Goal: Task Accomplishment & Management: Complete application form

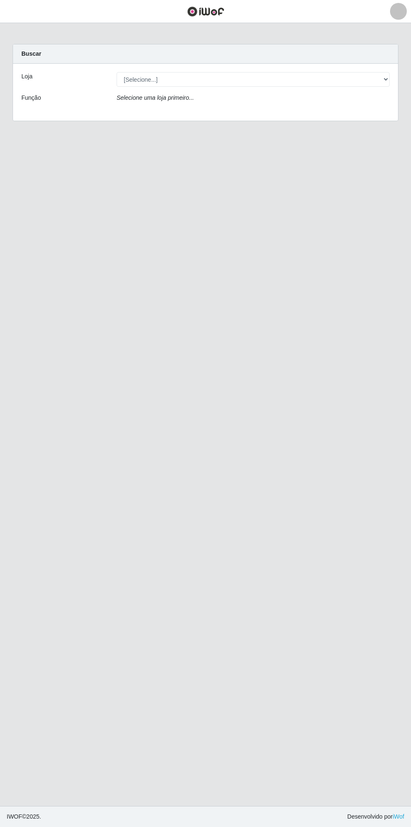
click at [49, 43] on main "Carregando... Buscar Loja [Selecione...] Bemais Supermercados - Cidade Universi…" at bounding box center [205, 414] width 411 height 783
click at [392, 64] on div "Loja [Selecione...] Bemais Supermercados - Cidade Universitária Função Selecion…" at bounding box center [205, 92] width 385 height 57
click at [382, 75] on select "[Selecione...] Bemais Supermercados - [GEOGRAPHIC_DATA]" at bounding box center [252, 79] width 273 height 15
select select "250"
click at [116, 72] on select "[Selecione...] Bemais Supermercados - [GEOGRAPHIC_DATA]" at bounding box center [252, 79] width 273 height 15
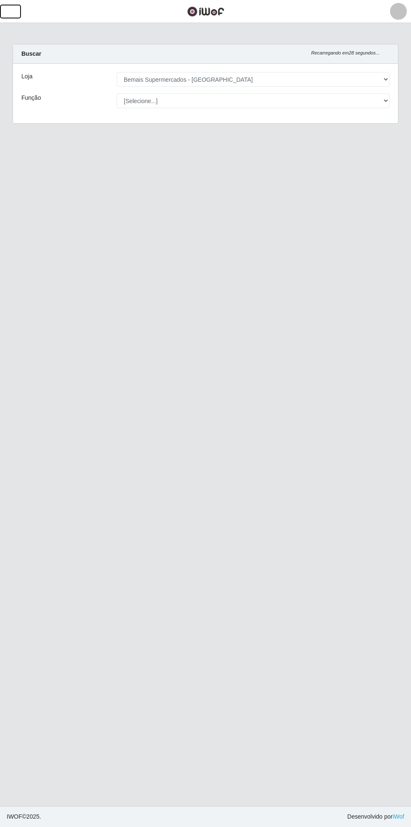
click at [18, 16] on button "button" at bounding box center [10, 12] width 21 height 14
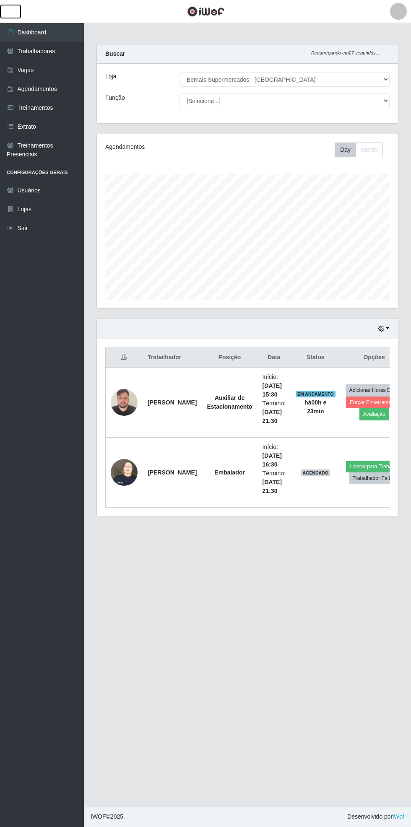
scroll to position [173, 301]
click at [52, 61] on link "Vagas" at bounding box center [42, 70] width 84 height 19
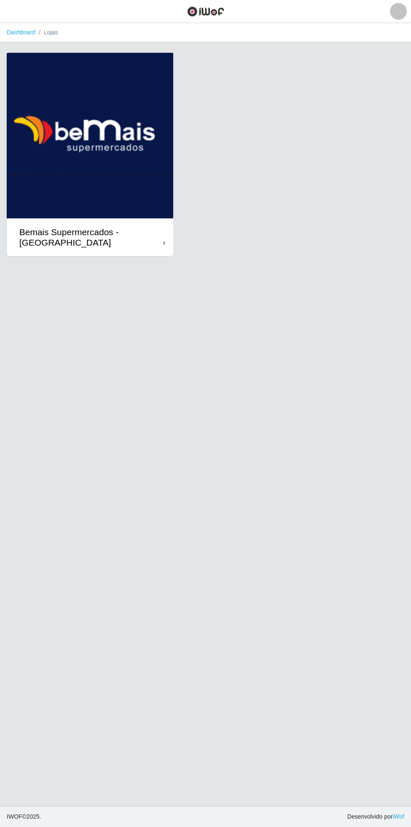
click at [158, 80] on img at bounding box center [90, 136] width 167 height 166
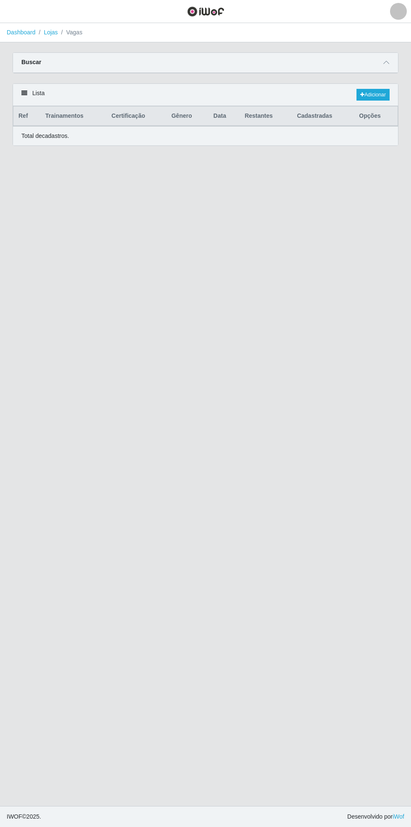
click at [169, 233] on main "Dashboard Lojas Vagas Carregando... Buscar Início em Término em Função Carregan…" at bounding box center [205, 414] width 411 height 783
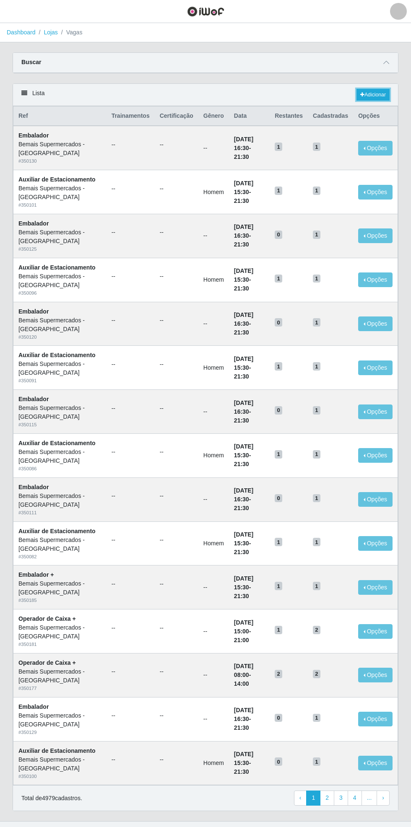
click at [380, 90] on link "Adicionar" at bounding box center [372, 95] width 33 height 12
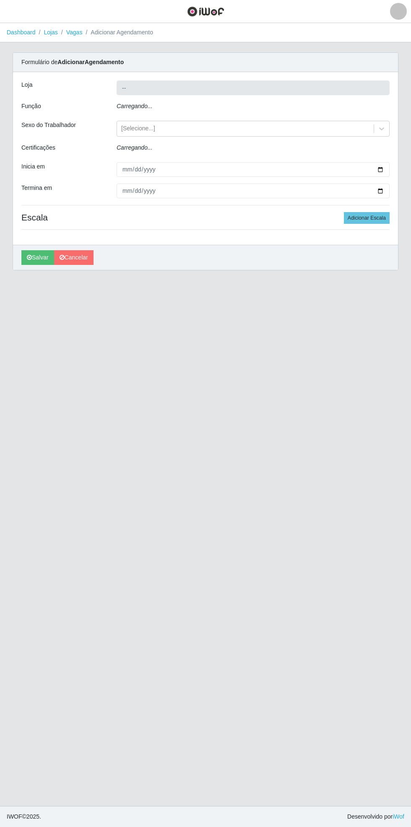
type input "Bemais Supermercados - [GEOGRAPHIC_DATA]"
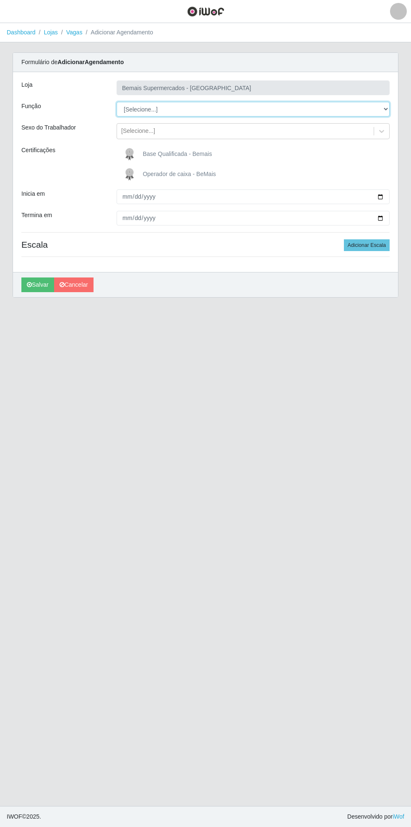
click at [386, 109] on select "[Selecione...] ASG ASG + ASG ++ Auxiliar de Estacionamento Auxiliar de Estacion…" at bounding box center [252, 109] width 273 height 15
select select "22"
click at [116, 102] on select "[Selecione...] ASG ASG + ASG ++ Auxiliar de Estacionamento Auxiliar de Estacion…" at bounding box center [252, 109] width 273 height 15
click at [149, 177] on label "Operador de caixa - BeMais" at bounding box center [168, 174] width 95 height 17
click at [0, 0] on input "Operador de caixa - BeMais" at bounding box center [0, 0] width 0 height 0
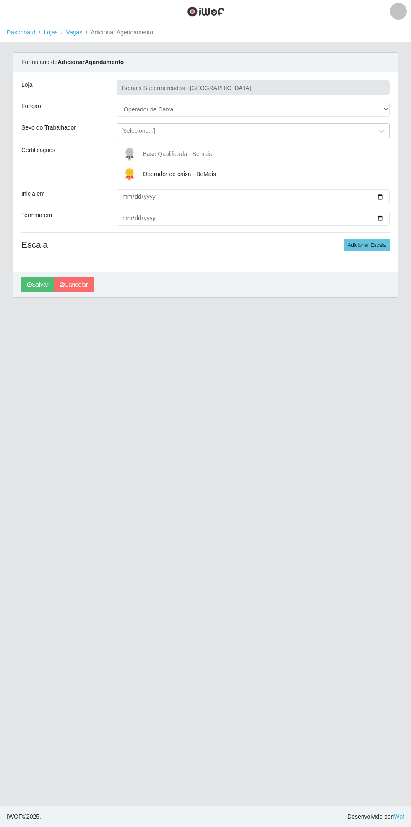
click at [401, 198] on div "Carregando... Formulário de Adicionar Agendamento Loja Bemais Supermercados - C…" at bounding box center [205, 179] width 398 height 255
click at [383, 193] on input "Inicia em" at bounding box center [252, 196] width 273 height 15
type input "[DATE]"
click at [384, 220] on input "Termina em" at bounding box center [252, 218] width 273 height 15
type input "[DATE]"
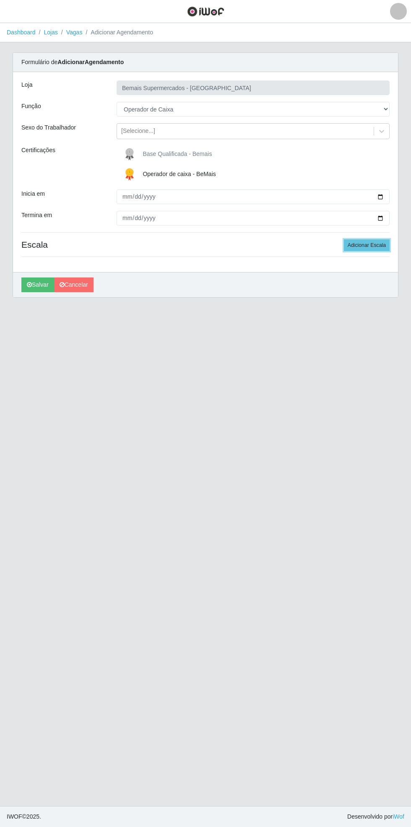
click at [372, 245] on button "Adicionar Escala" at bounding box center [367, 245] width 46 height 12
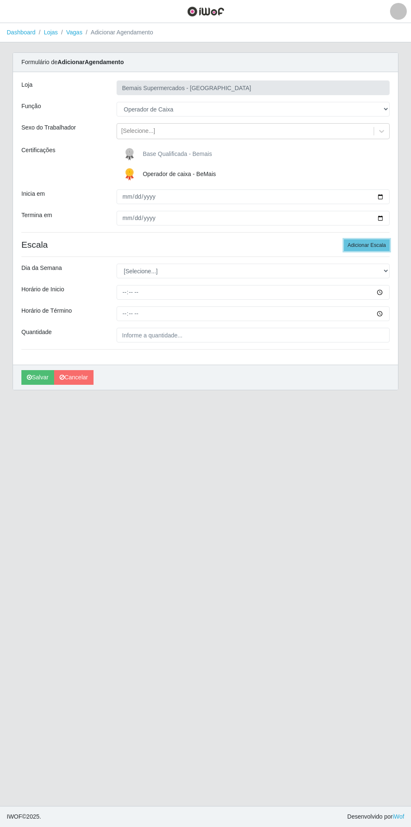
click at [374, 245] on button "Adicionar Escala" at bounding box center [367, 245] width 46 height 12
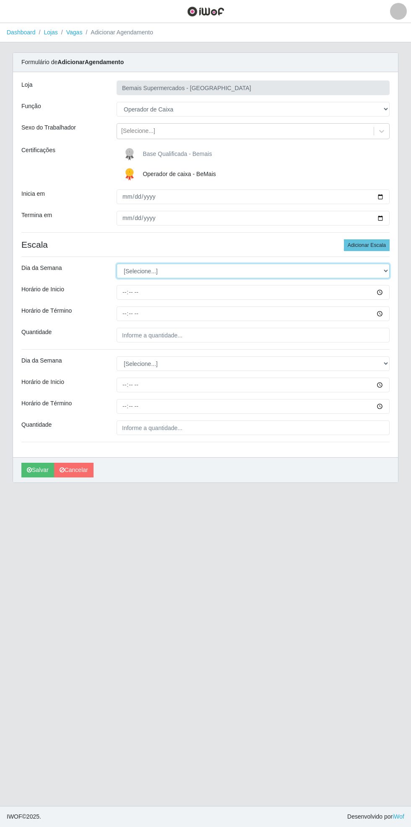
click at [386, 270] on select "[Selecione...] Segunda Terça Quarta Quinta Sexta Sábado Domingo" at bounding box center [252, 271] width 273 height 15
select select "5"
click at [116, 264] on select "[Selecione...] Segunda Terça Quarta Quinta Sexta Sábado Domingo" at bounding box center [252, 271] width 273 height 15
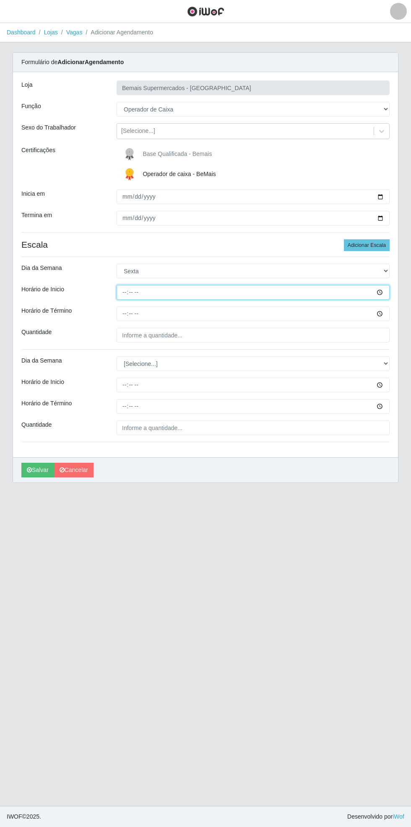
click at [387, 295] on input "Horário de Inicio" at bounding box center [252, 292] width 273 height 15
type input "08:00"
click at [385, 313] on input "Horário de Término" at bounding box center [252, 313] width 273 height 15
type input "13:00"
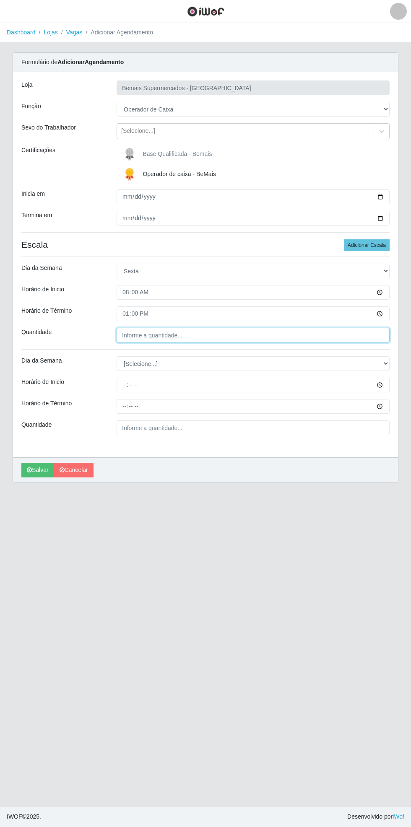
click at [181, 334] on input "Quantidade" at bounding box center [252, 335] width 273 height 15
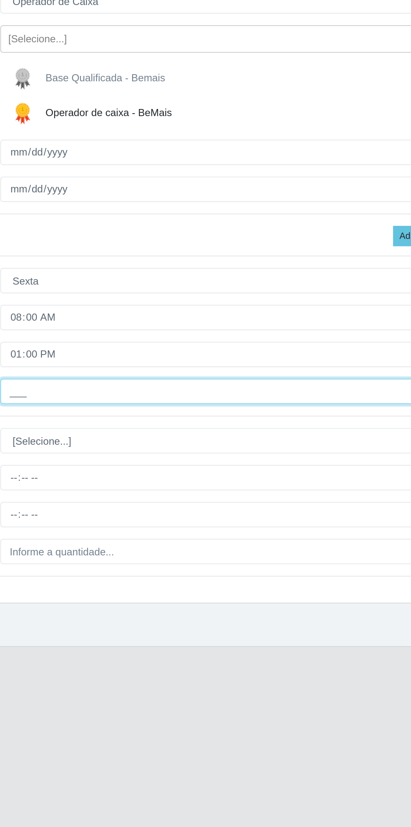
type input "1__"
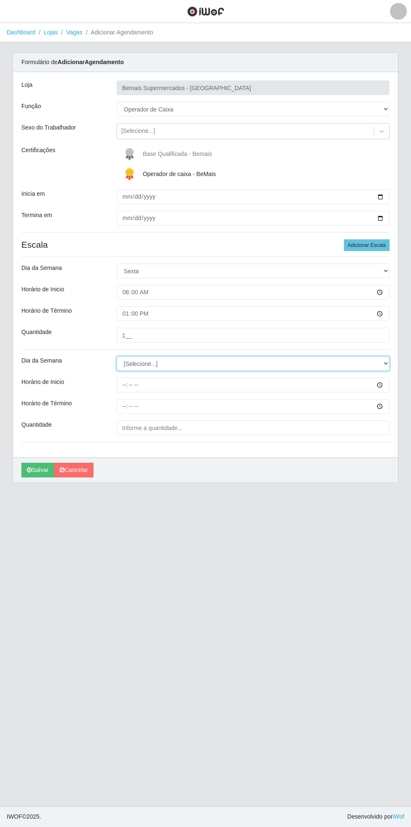
click at [386, 363] on select "[Selecione...] Segunda Terça Quarta Quinta Sexta Sábado Domingo" at bounding box center [252, 363] width 273 height 15
select select "5"
click at [116, 356] on select "[Selecione...] Segunda Terça Quarta Quinta Sexta Sábado Domingo" at bounding box center [252, 363] width 273 height 15
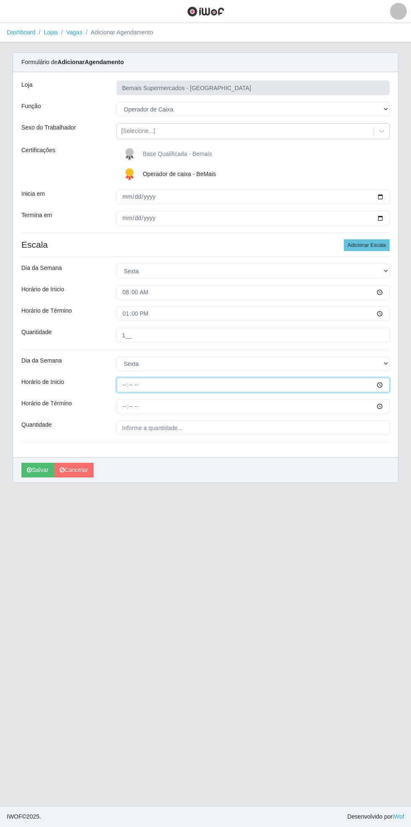
click at [387, 384] on input "Horário de Inicio" at bounding box center [252, 385] width 273 height 15
type input "16:00"
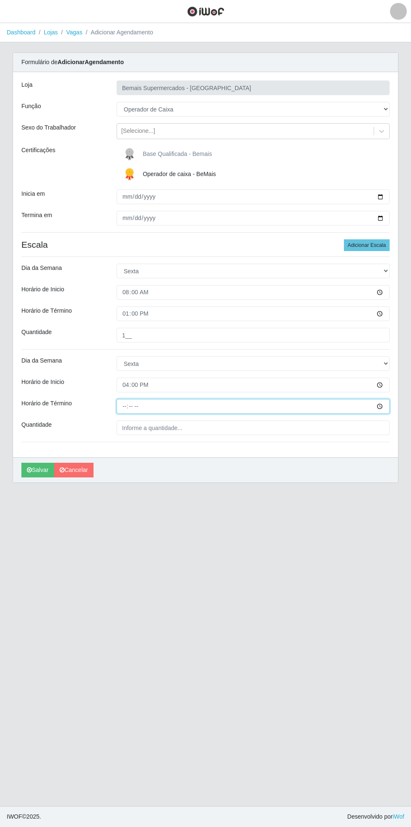
click at [378, 403] on input "Horário de Término" at bounding box center [252, 406] width 273 height 15
type input "21:00"
click at [168, 428] on input "Quantidade" at bounding box center [252, 427] width 273 height 15
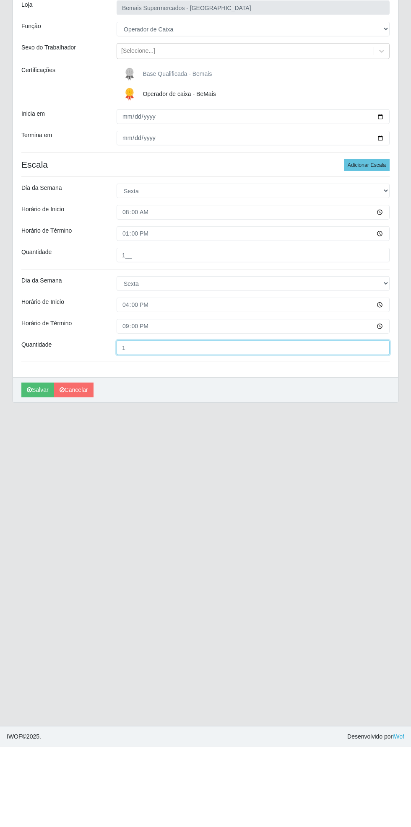
type input "1__"
click at [32, 475] on button "Salvar" at bounding box center [37, 470] width 33 height 15
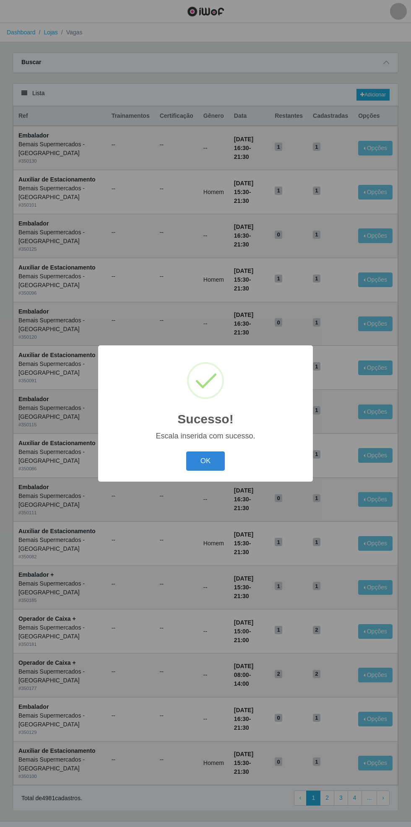
click at [193, 463] on button "OK" at bounding box center [205, 461] width 39 height 20
